Goal: Transaction & Acquisition: Purchase product/service

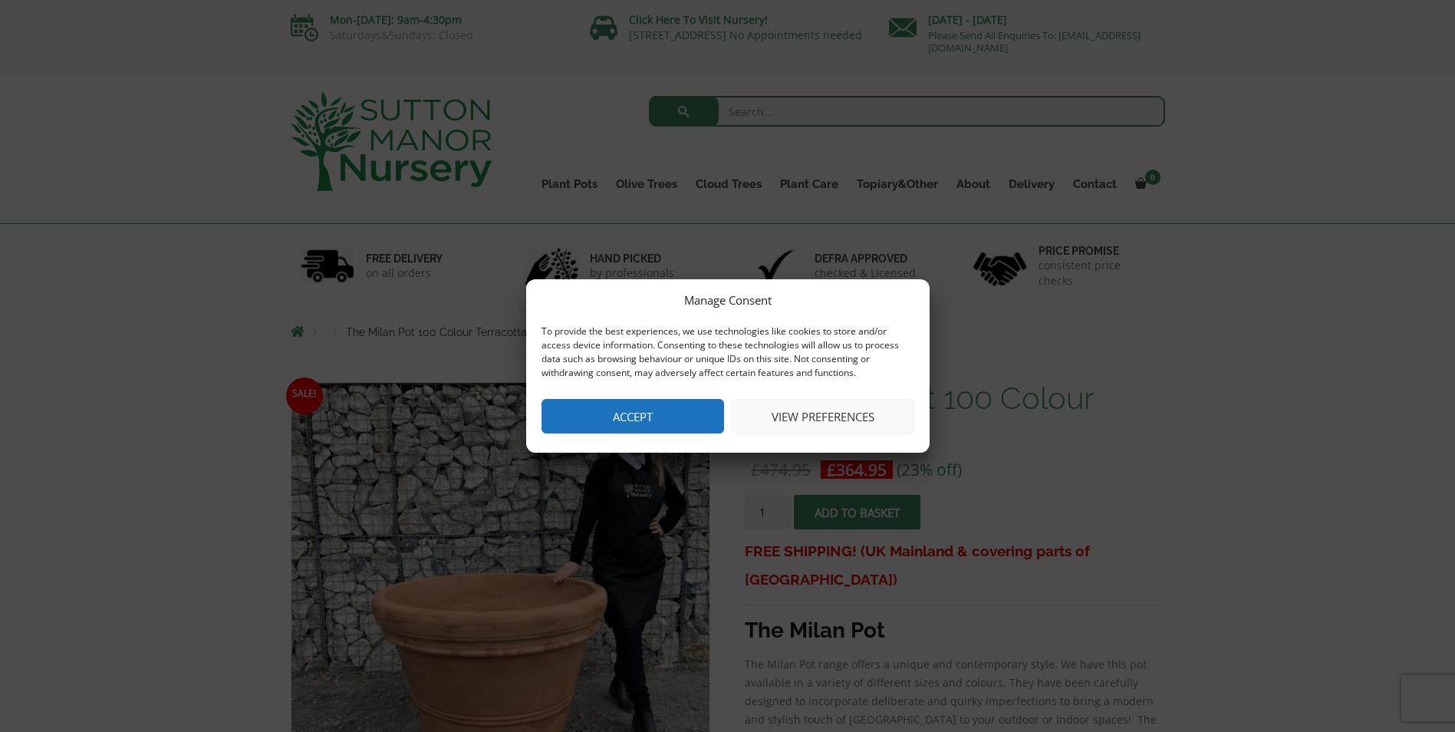
click at [655, 423] on button "Accept" at bounding box center [632, 416] width 183 height 35
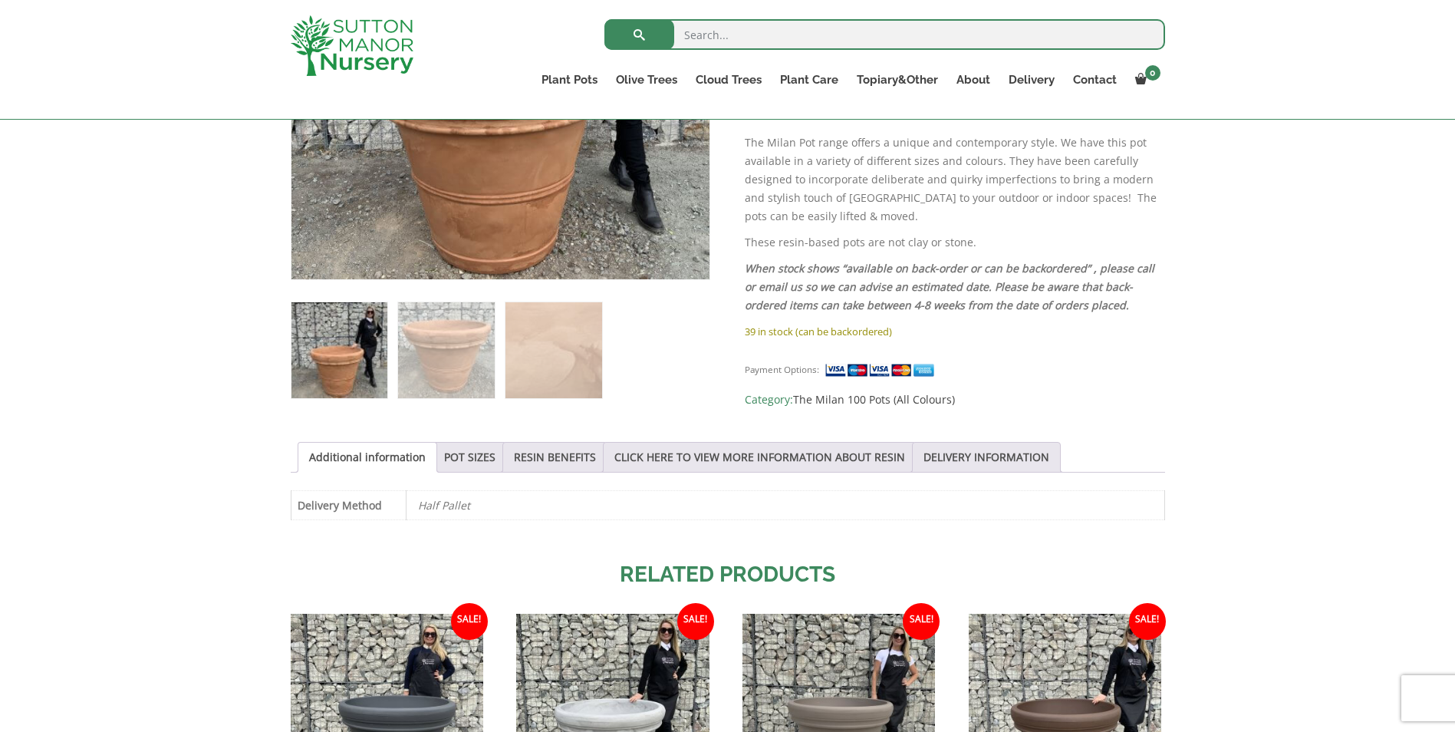
scroll to position [460, 0]
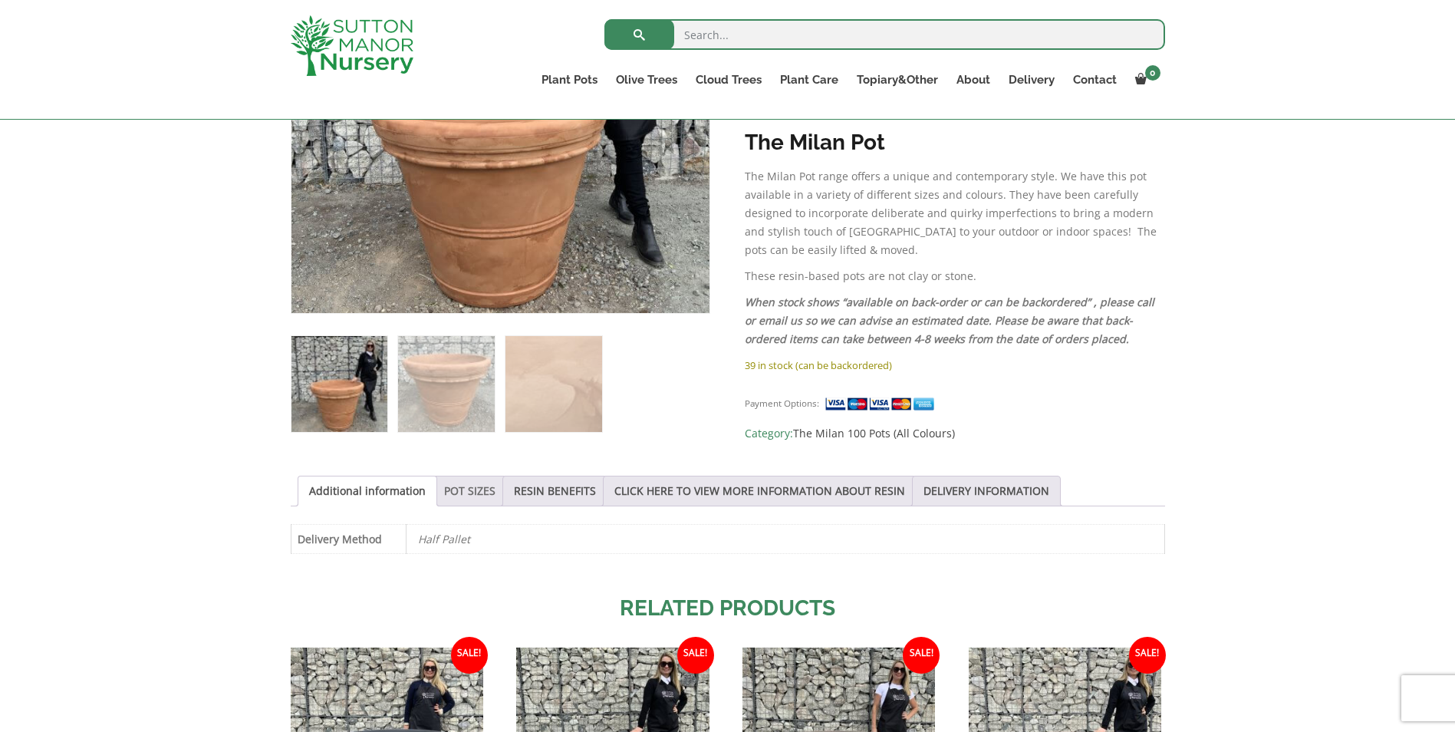
click at [462, 486] on link "POT SIZES" at bounding box center [469, 490] width 51 height 29
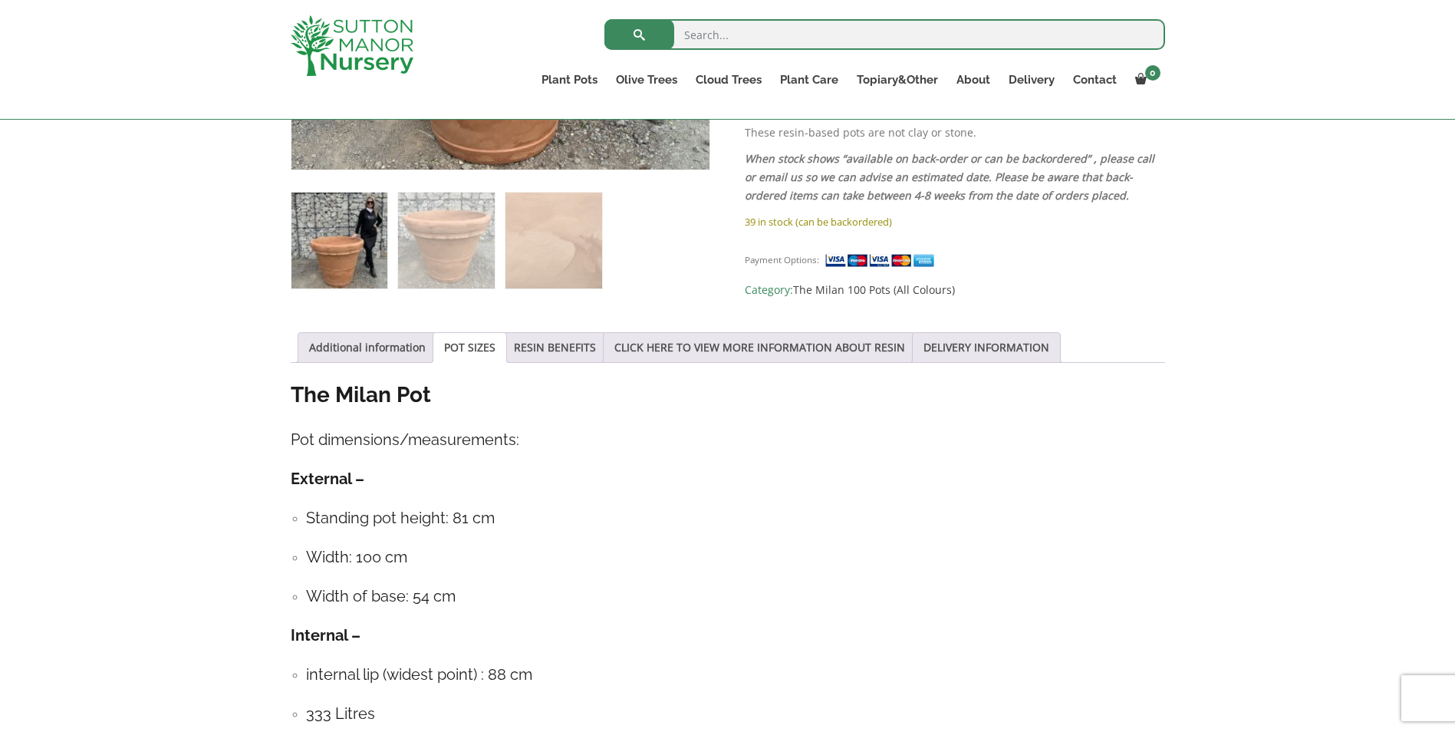
scroll to position [690, 0]
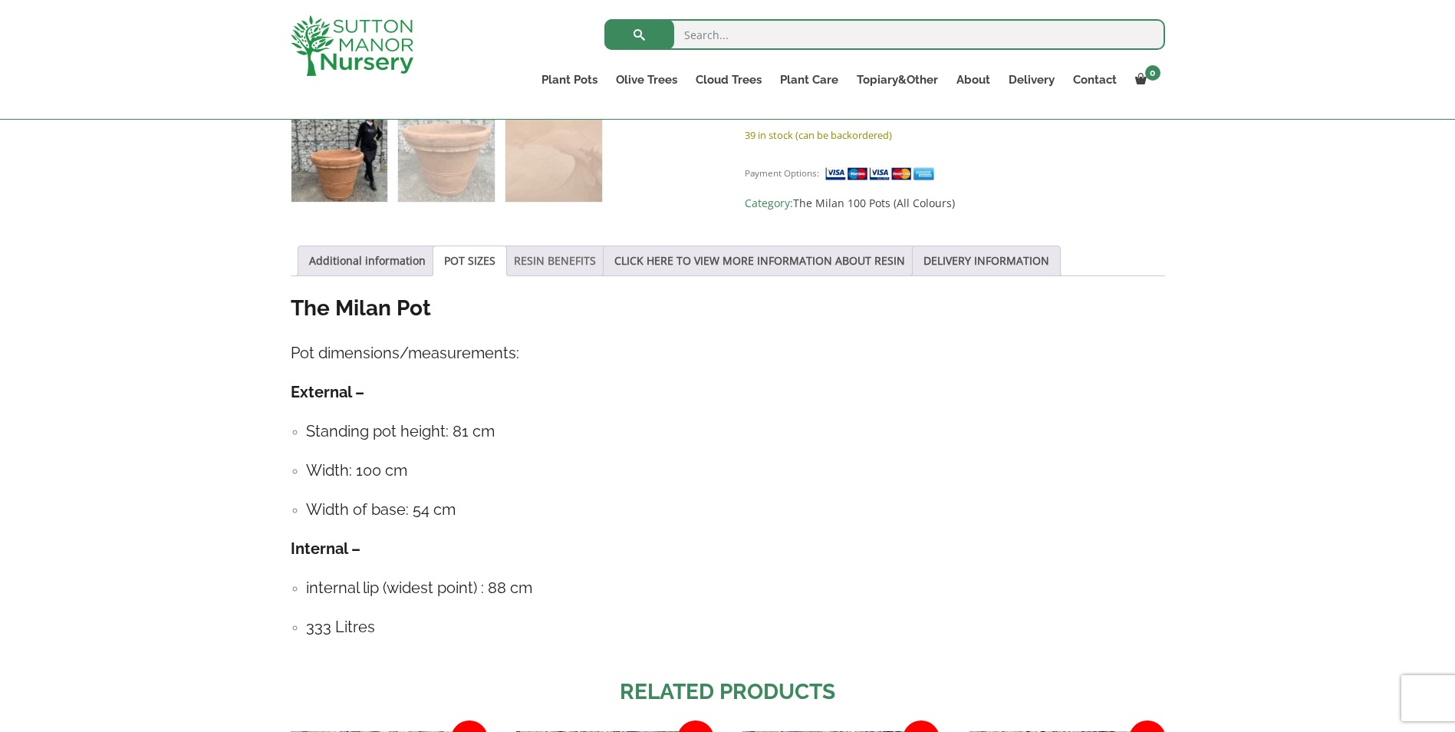
click at [558, 259] on link "RESIN BENEFITS" at bounding box center [555, 260] width 82 height 29
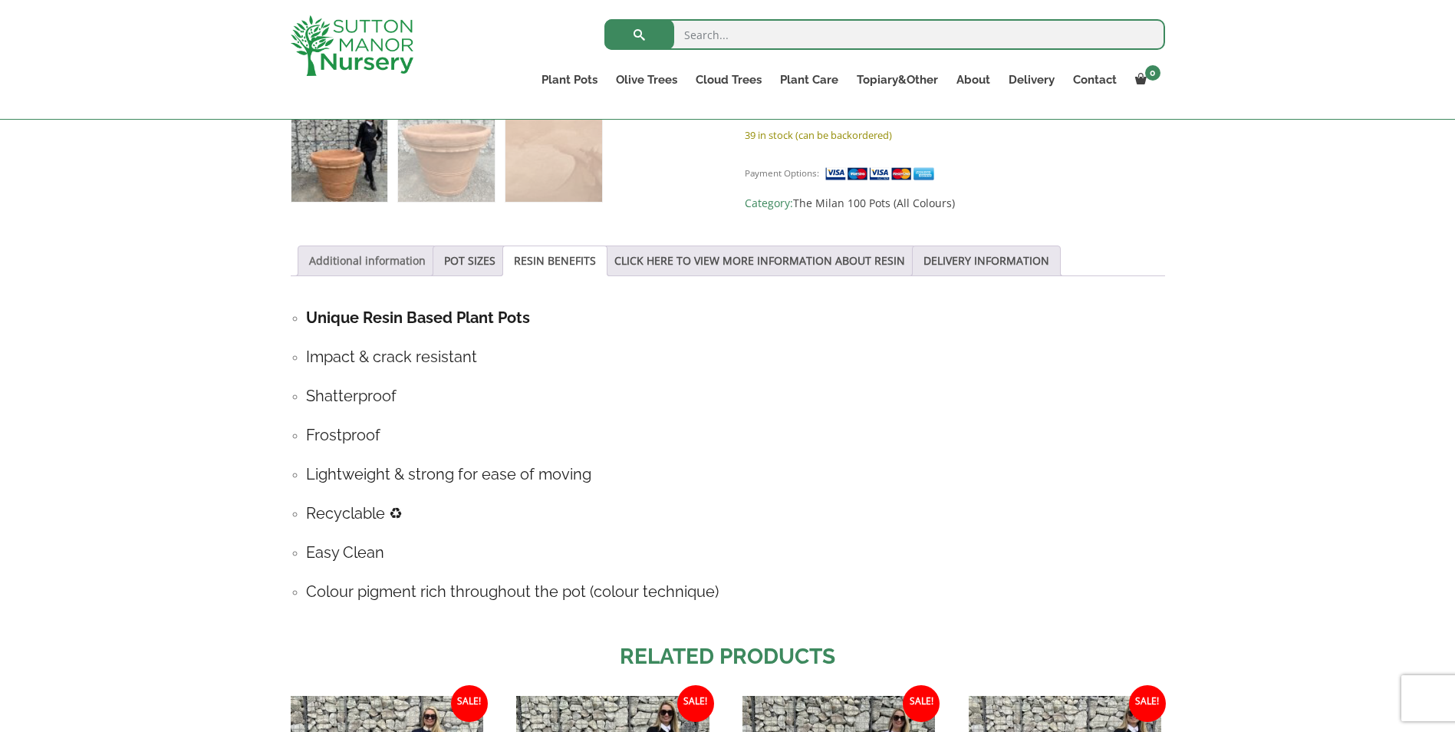
click at [357, 258] on link "Additional information" at bounding box center [367, 260] width 117 height 29
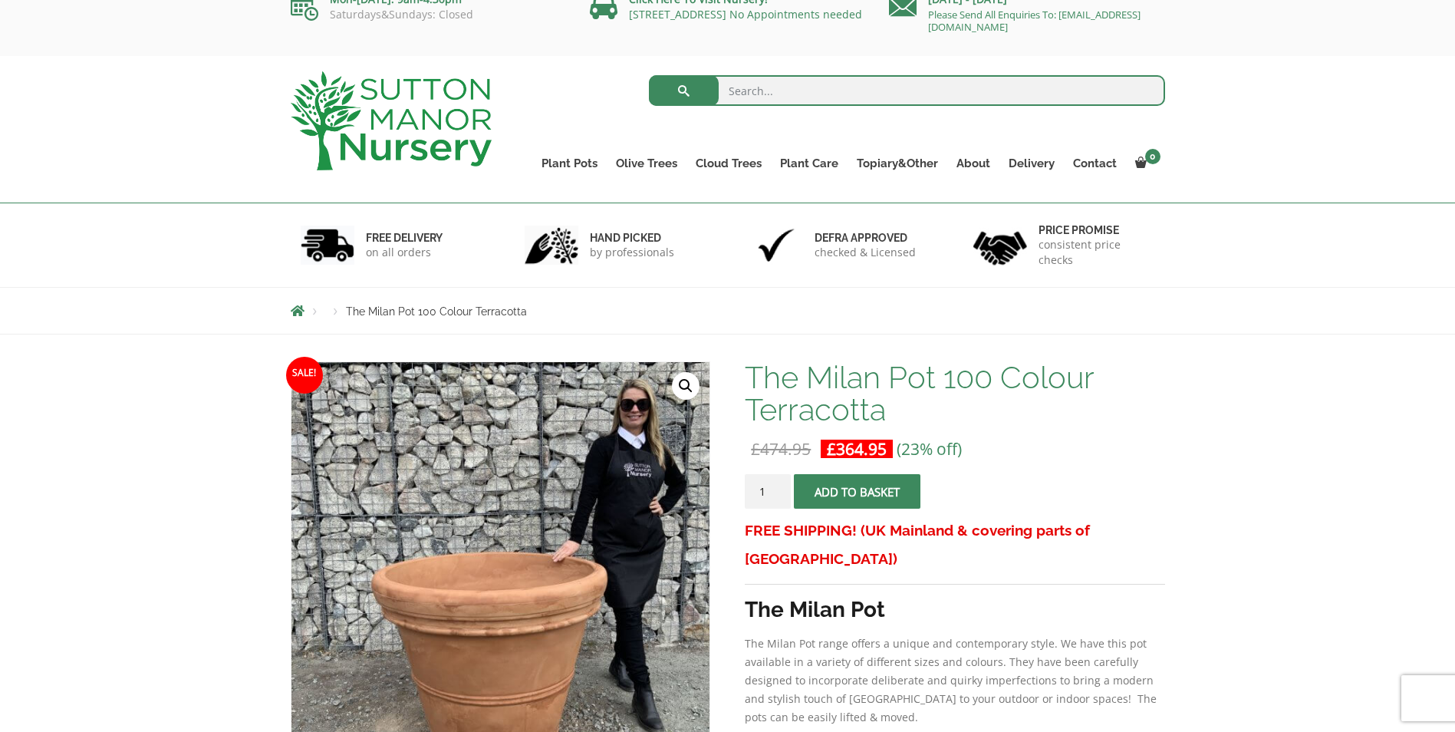
scroll to position [0, 0]
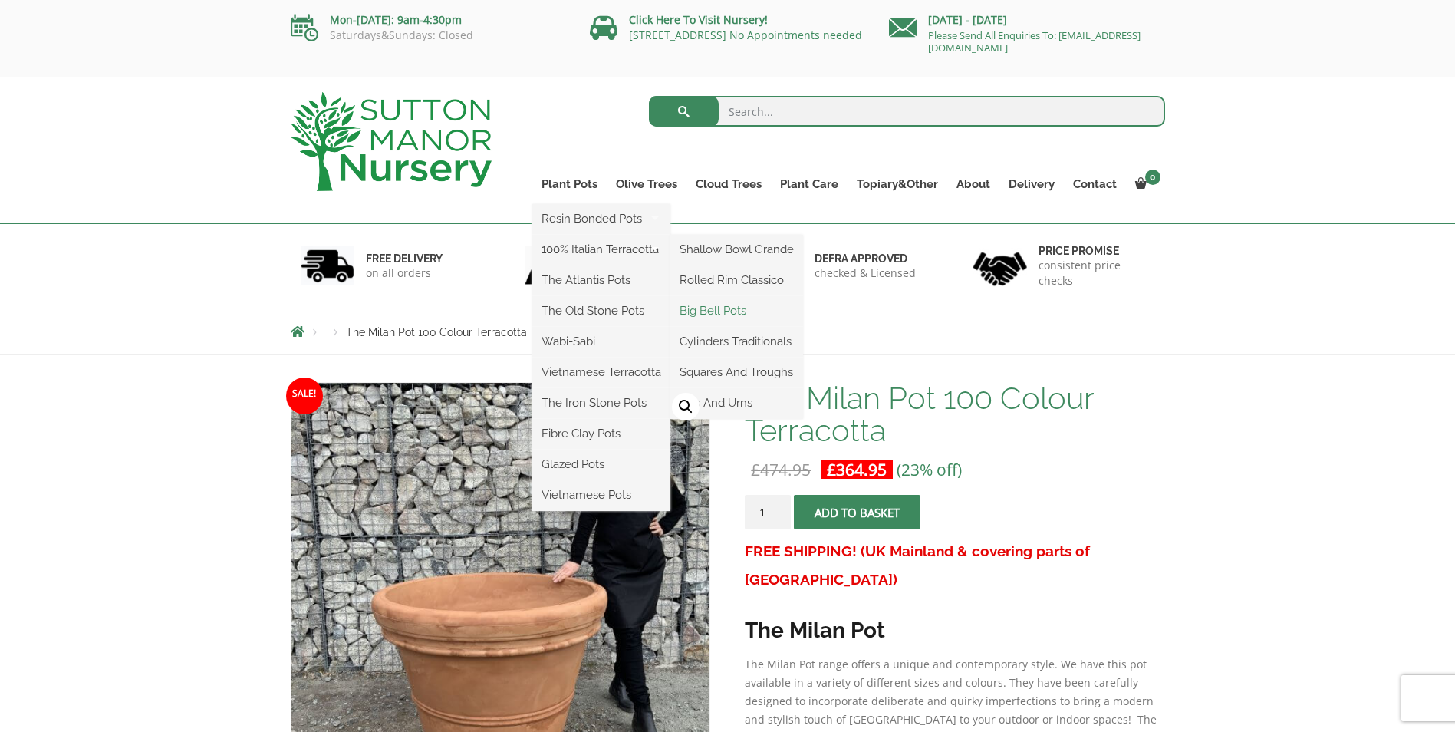
click at [691, 304] on link "Big Bell Pots" at bounding box center [736, 310] width 133 height 23
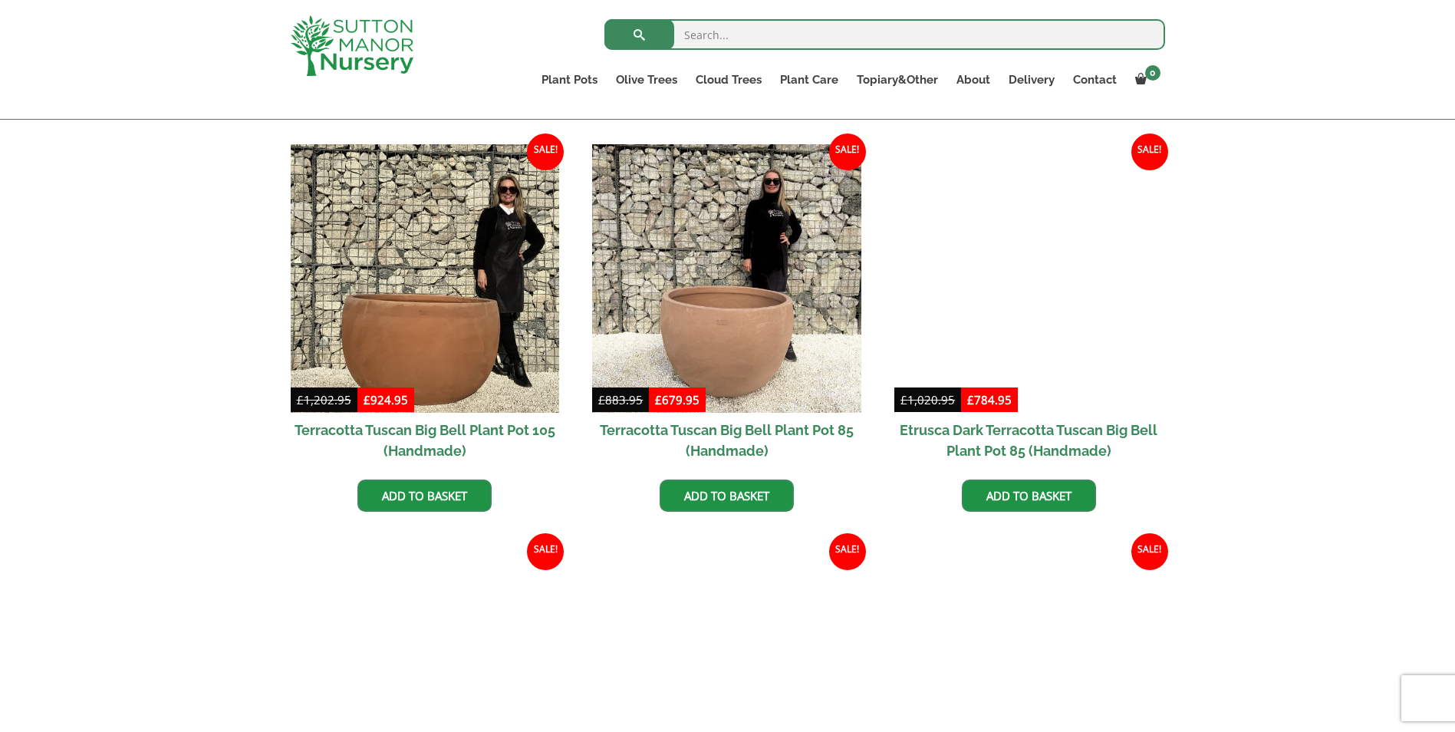
scroll to position [767, 0]
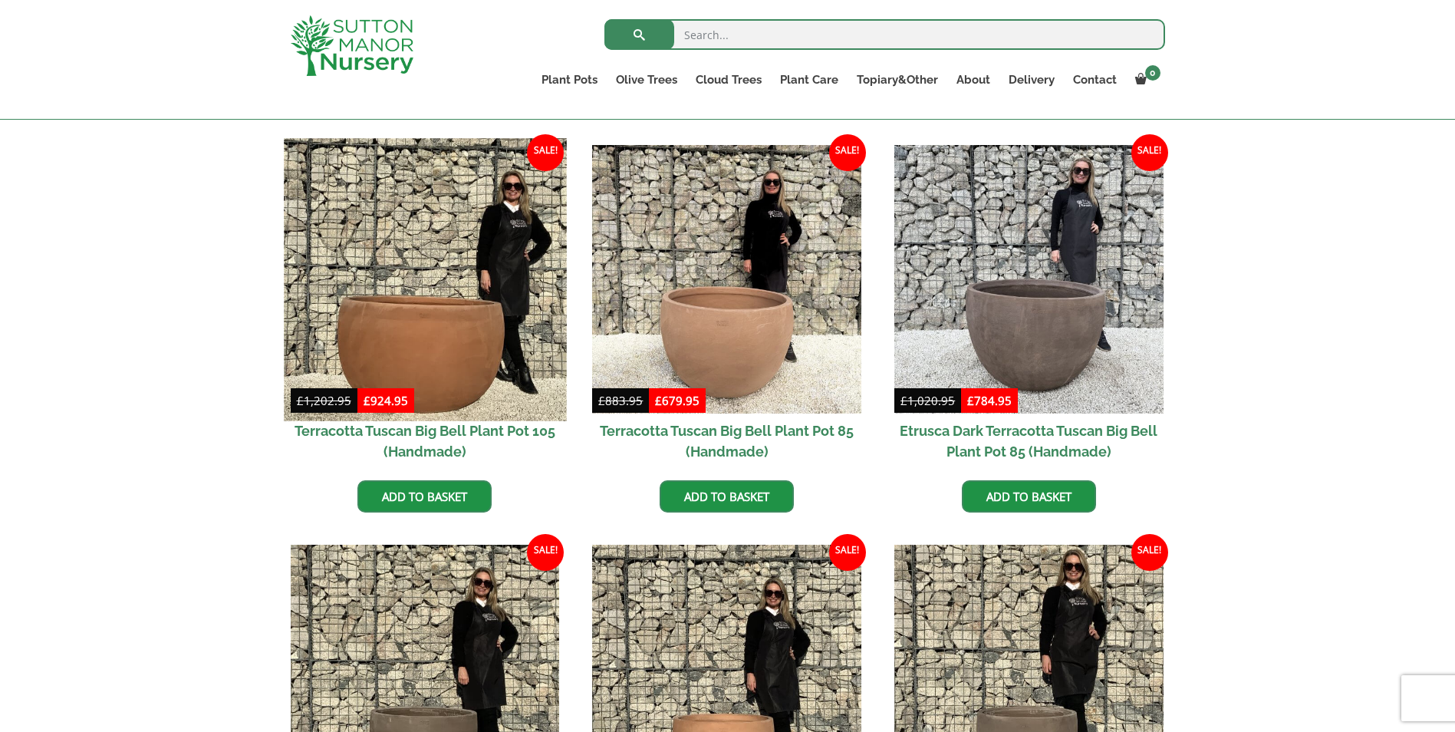
click at [407, 339] on img at bounding box center [425, 279] width 282 height 282
